Goal: Register for event/course

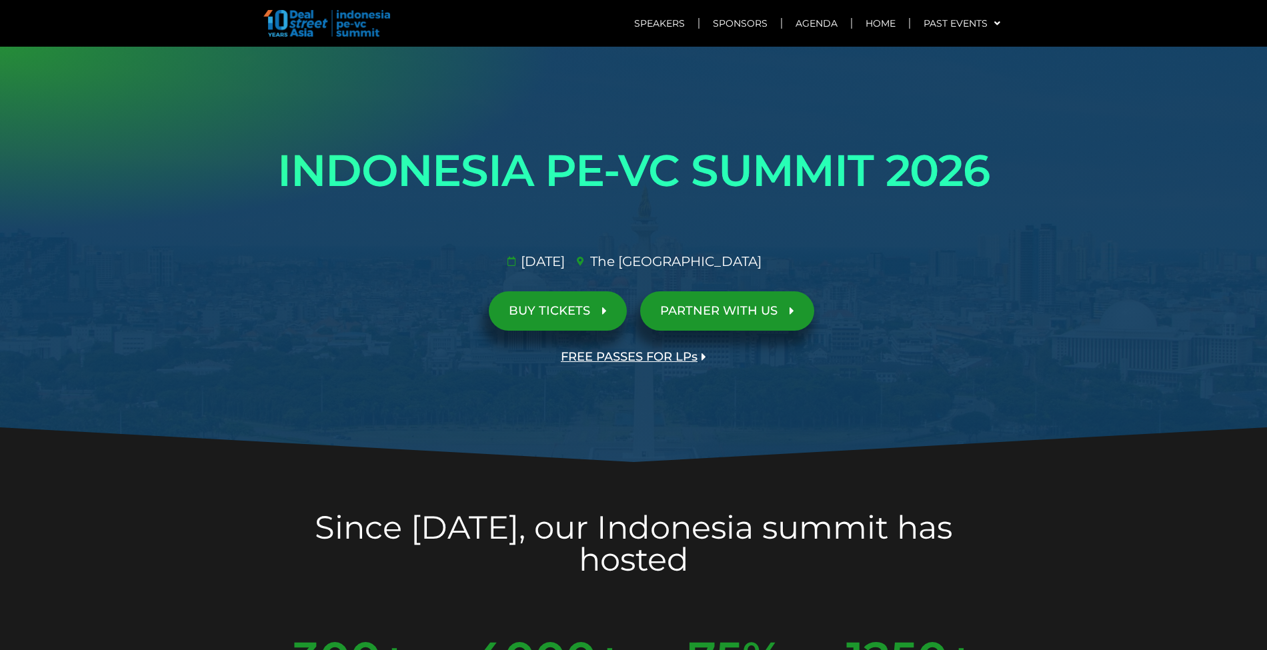
click at [597, 308] on span "BUY TICKETS" at bounding box center [558, 311] width 98 height 13
click at [569, 297] on link "BUY TICKETS" at bounding box center [558, 310] width 138 height 39
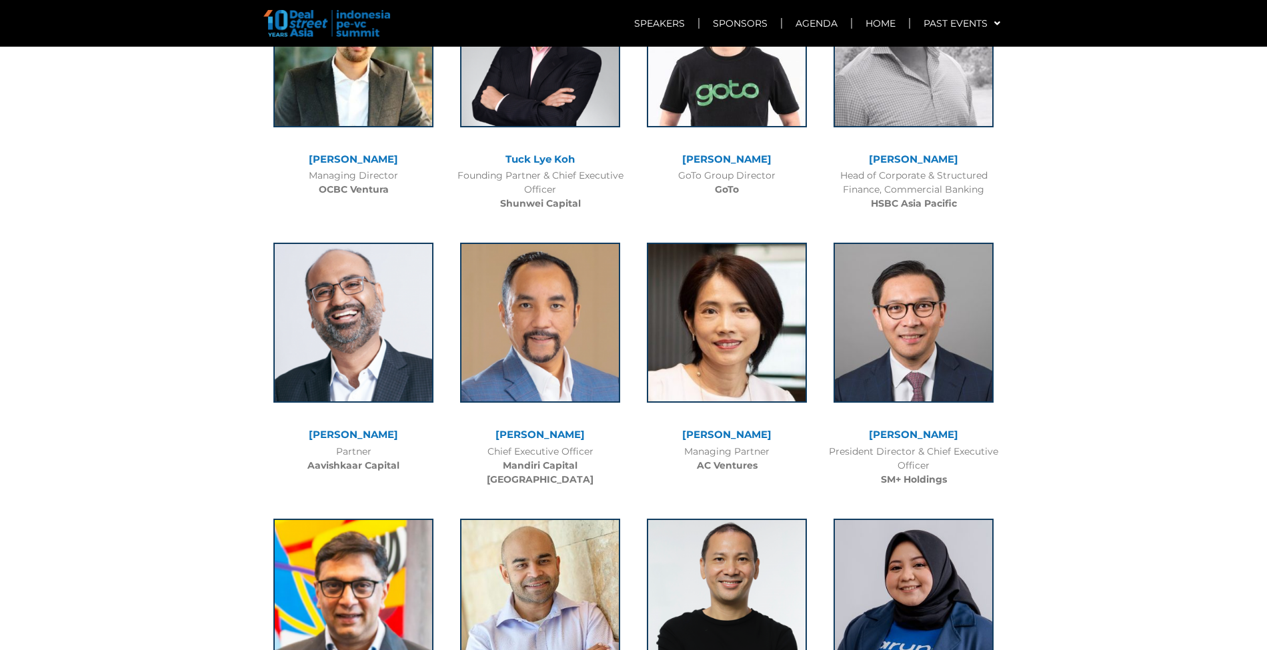
scroll to position [4611, 0]
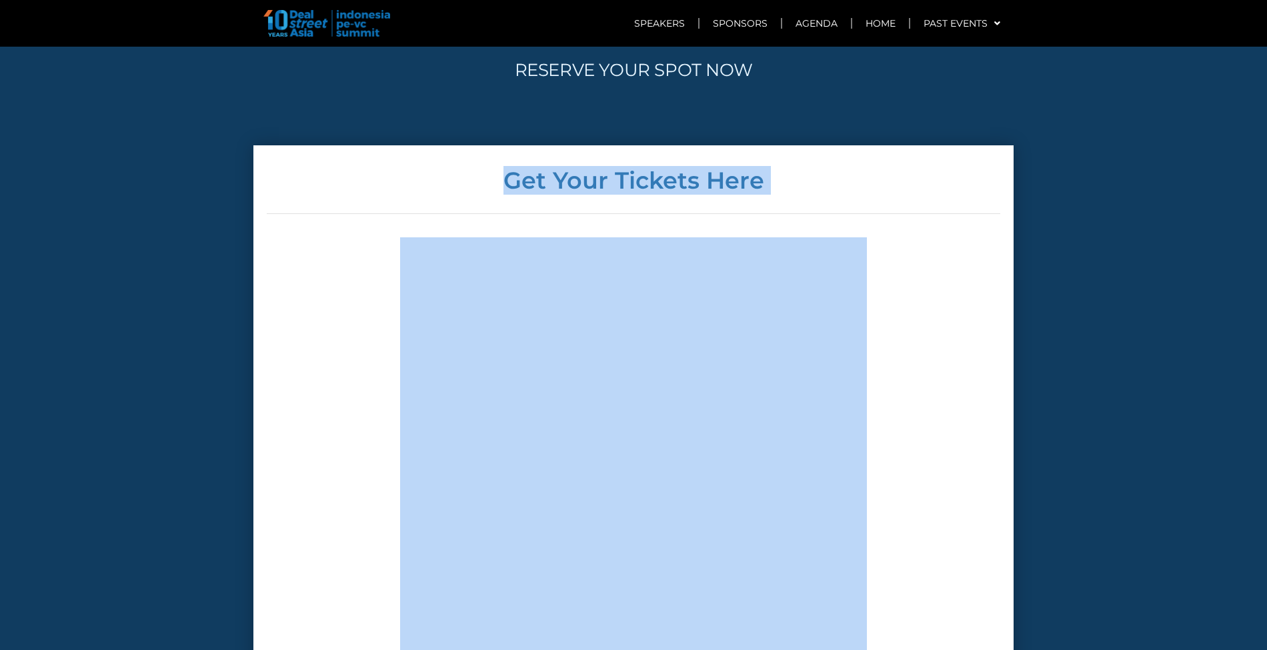
drag, startPoint x: 1266, startPoint y: 262, endPoint x: 1276, endPoint y: 21, distance: 241.6
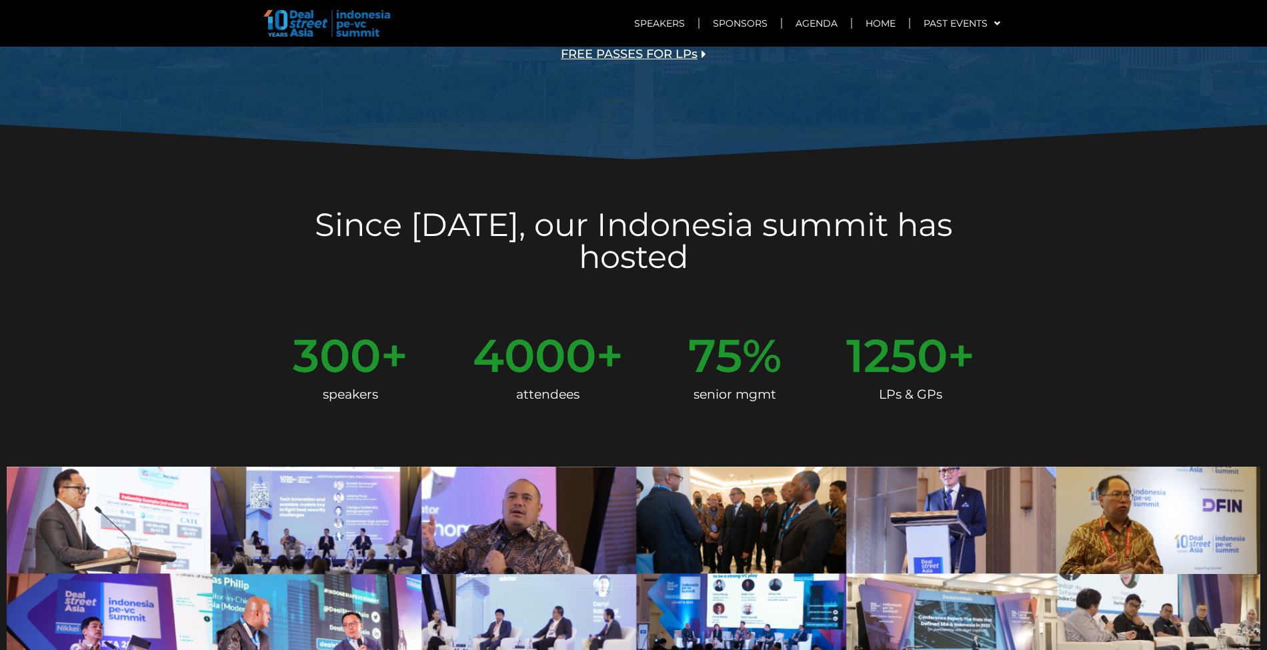
scroll to position [0, 0]
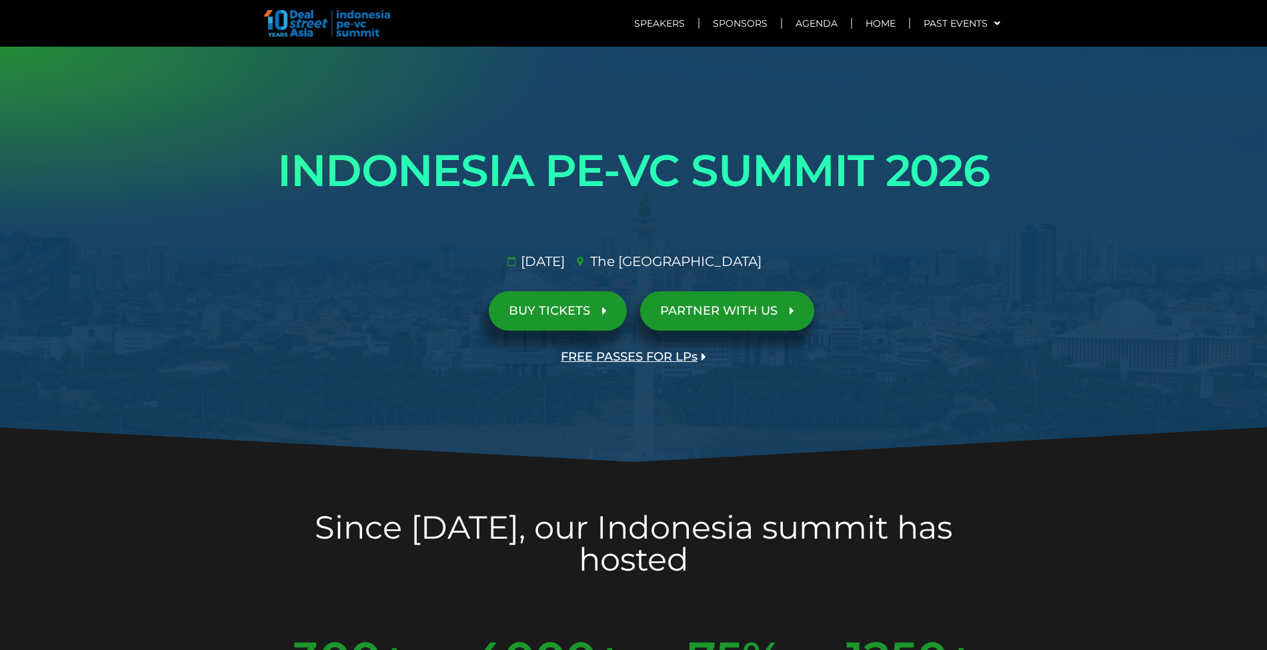
click at [565, 328] on link "BUY TICKETS" at bounding box center [558, 310] width 138 height 39
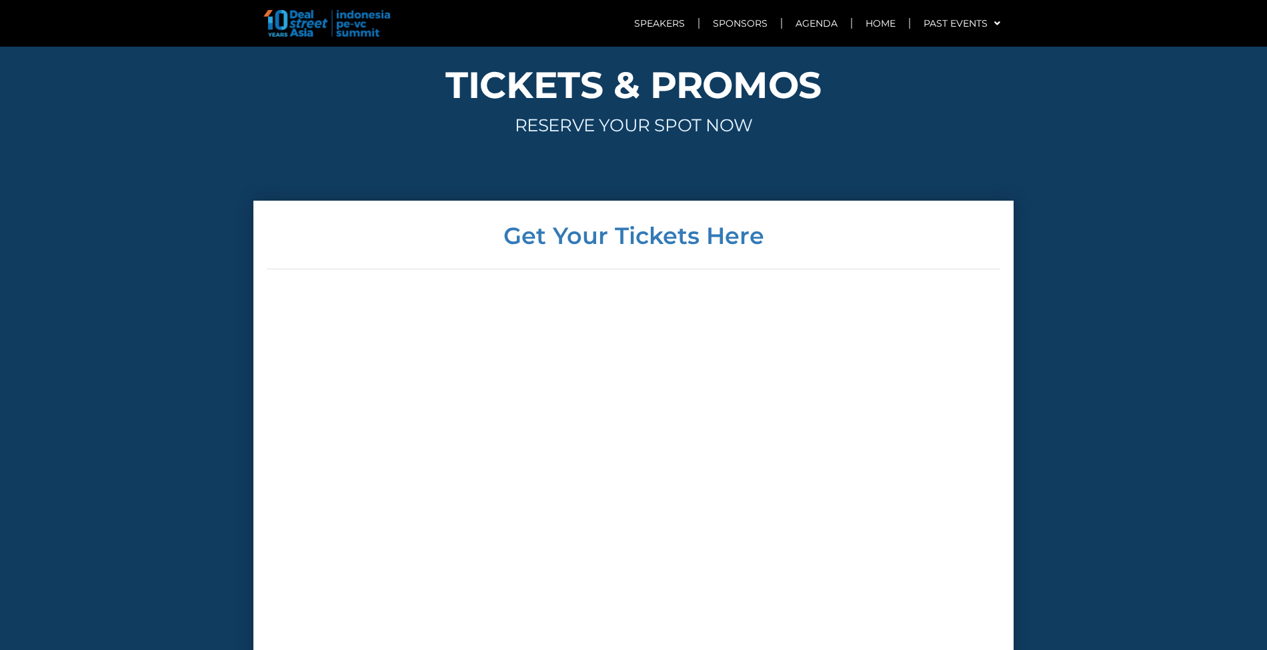
scroll to position [4611, 0]
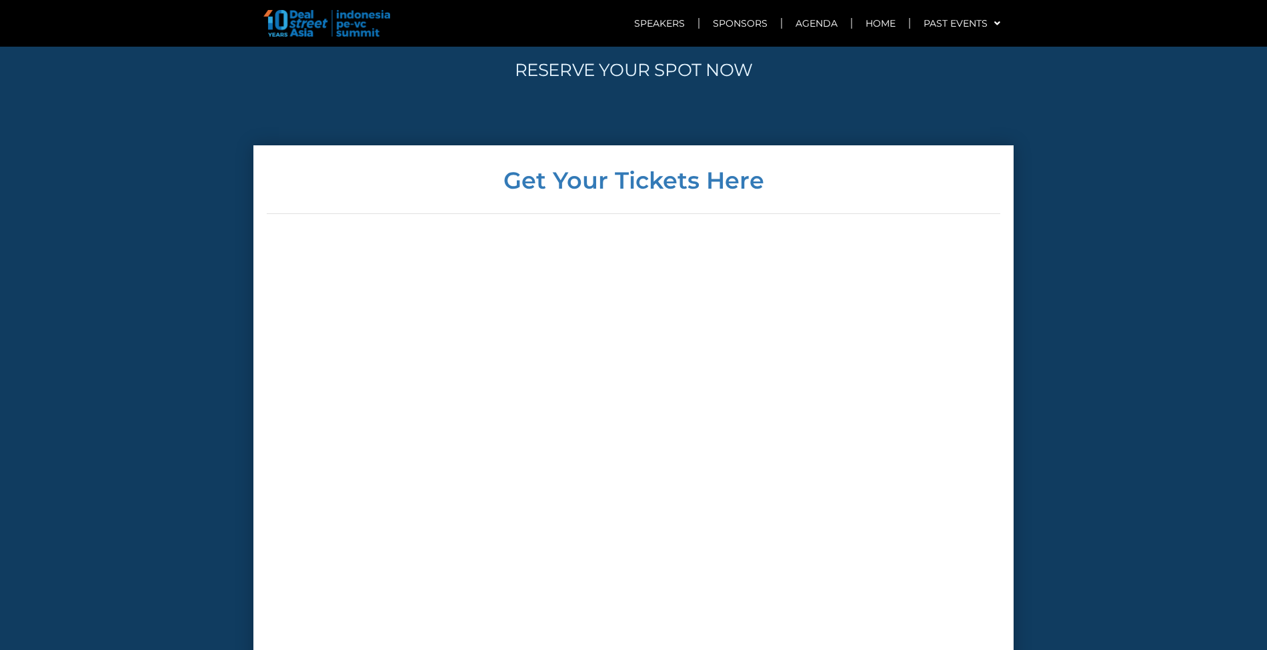
click at [882, 301] on div at bounding box center [633, 488] width 733 height 503
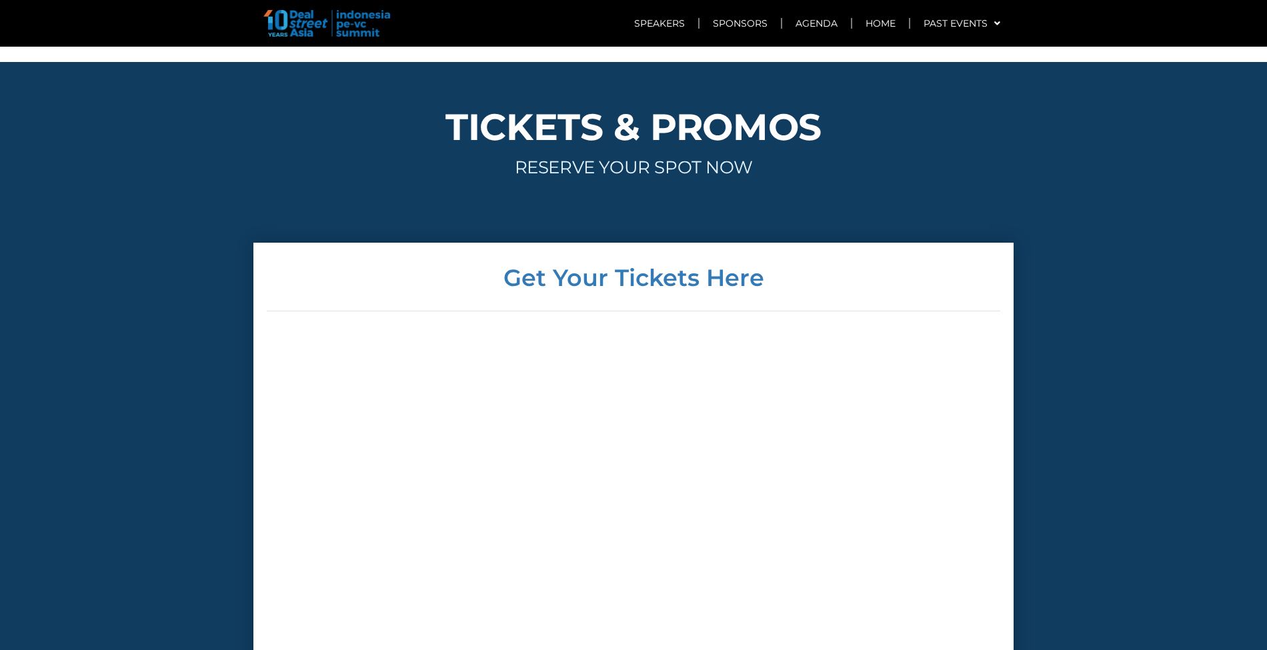
scroll to position [3218, 0]
